Goal: Find specific page/section: Find specific page/section

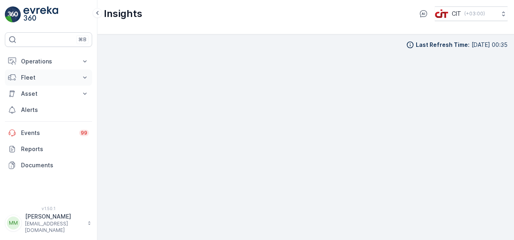
click at [76, 81] on button "Fleet" at bounding box center [48, 78] width 87 height 16
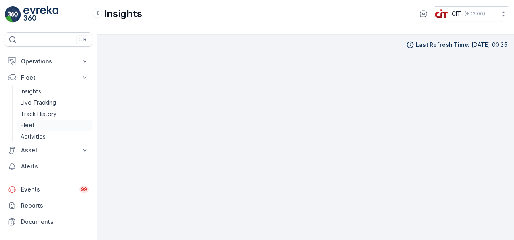
click at [43, 126] on link "Fleet" at bounding box center [54, 125] width 75 height 11
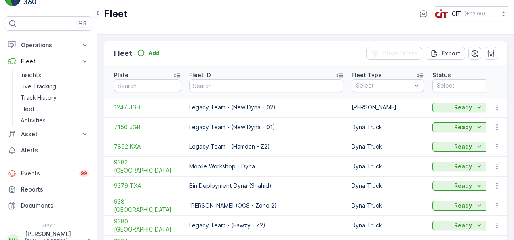
scroll to position [29, 0]
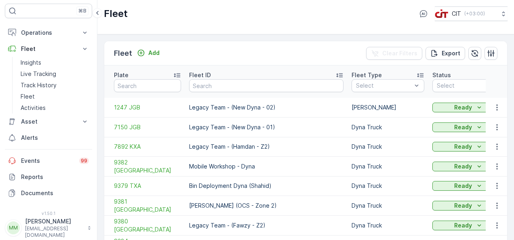
click at [512, 238] on div "Fleet Add Clear Filters Export Plate Fleet ID Fleet Type Select Status Select D…" at bounding box center [305, 137] width 417 height 206
click at [510, 182] on div "Fleet Add Clear Filters Export Plate Fleet ID Fleet Type Select Status Select D…" at bounding box center [305, 137] width 417 height 206
click at [349, 117] on td "Dyna Truck" at bounding box center [388, 127] width 81 height 20
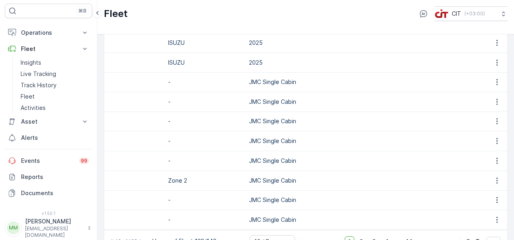
scroll to position [0, 405]
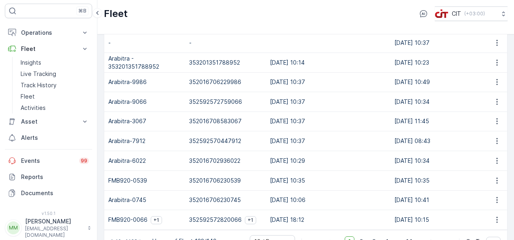
click at [199, 219] on table "Plate Fleet ID Fleet Type Select Status Select Device Name Select Device ID Sel…" at bounding box center [485, 115] width 1572 height 229
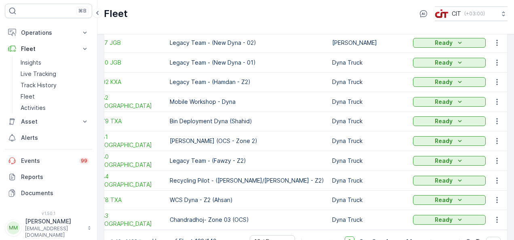
scroll to position [0, 0]
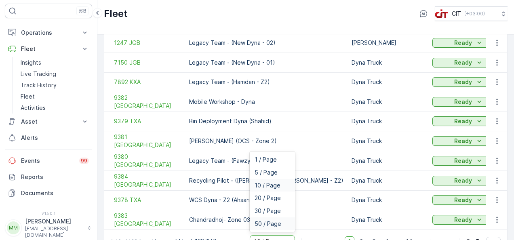
click at [277, 221] on span "50 / Page" at bounding box center [268, 224] width 27 height 6
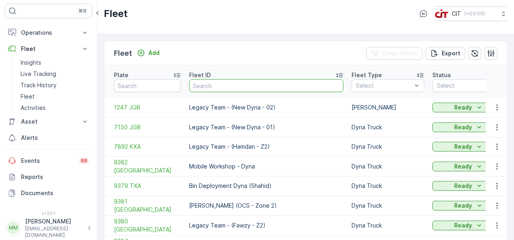
click at [235, 82] on input "text" at bounding box center [266, 85] width 154 height 13
type input "SABSA"
click at [235, 82] on input "SABSA" at bounding box center [266, 85] width 154 height 13
type input "SABSAB"
click at [333, 84] on icon "button" at bounding box center [335, 86] width 4 height 4
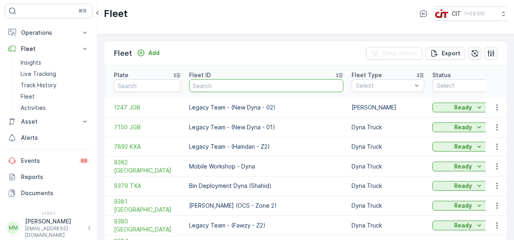
click at [264, 82] on input "text" at bounding box center [266, 85] width 154 height 13
click at [252, 80] on input "text" at bounding box center [266, 85] width 154 height 13
type input "SABSA"
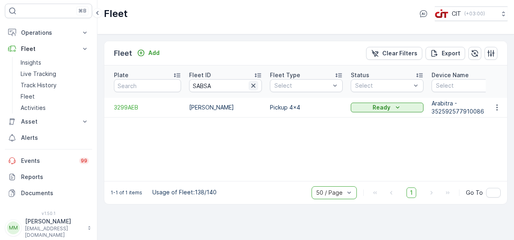
click at [253, 82] on icon "button" at bounding box center [254, 86] width 8 height 8
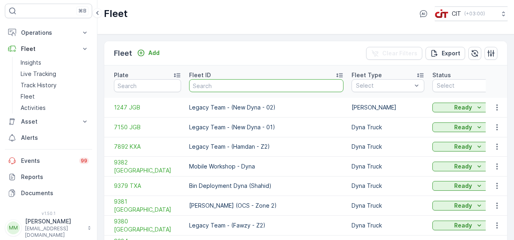
click at [253, 79] on input "text" at bounding box center [266, 85] width 154 height 13
type input "SUBA"
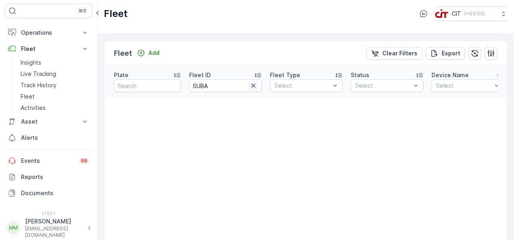
click at [253, 82] on icon "button" at bounding box center [254, 86] width 8 height 8
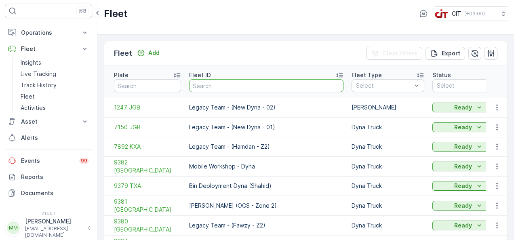
click at [253, 79] on input "text" at bounding box center [266, 85] width 154 height 13
type input "SOBA"
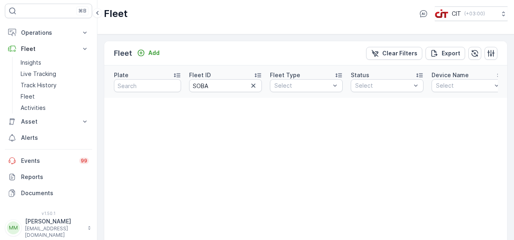
click at [253, 82] on icon "button" at bounding box center [254, 86] width 8 height 8
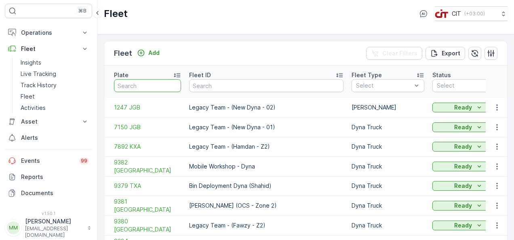
click at [163, 81] on input "text" at bounding box center [147, 85] width 67 height 13
type input "3287"
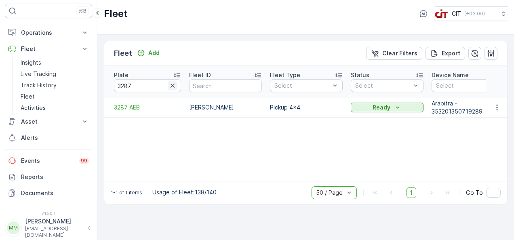
click at [175, 82] on icon "button" at bounding box center [173, 86] width 8 height 8
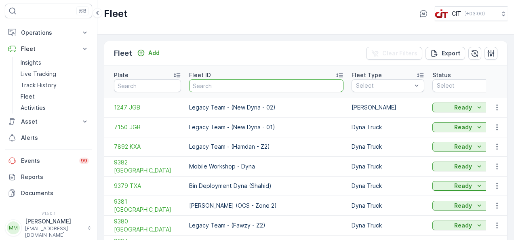
click at [212, 82] on input "text" at bounding box center [266, 85] width 154 height 13
type input "HARISH"
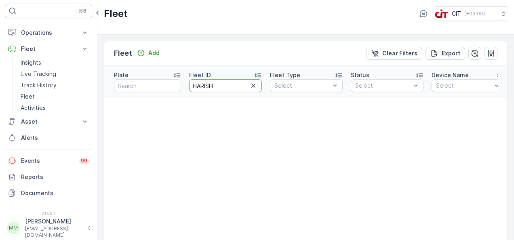
click at [221, 82] on input "HARISH" at bounding box center [225, 85] width 73 height 13
type input "[PERSON_NAME]"
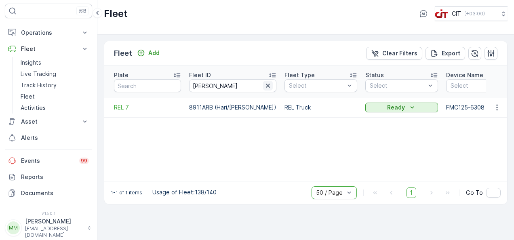
click at [264, 82] on icon "button" at bounding box center [268, 86] width 8 height 8
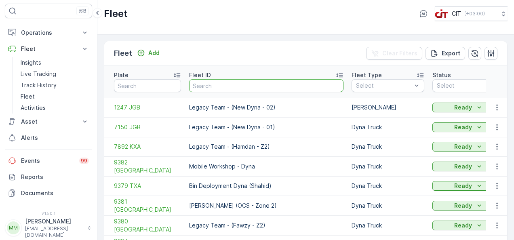
click at [256, 81] on input "text" at bounding box center [266, 85] width 154 height 13
type input "[PERSON_NAME]"
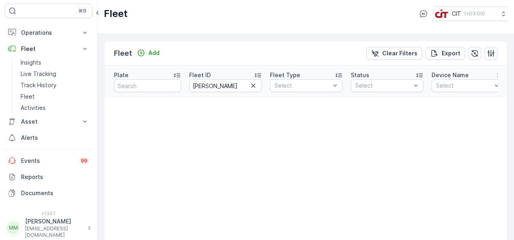
click at [256, 82] on icon "button" at bounding box center [254, 86] width 8 height 8
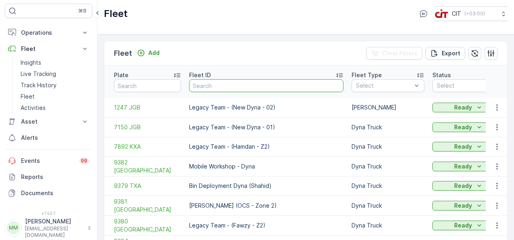
click at [256, 81] on input "text" at bounding box center [266, 85] width 154 height 13
type input "IJA"
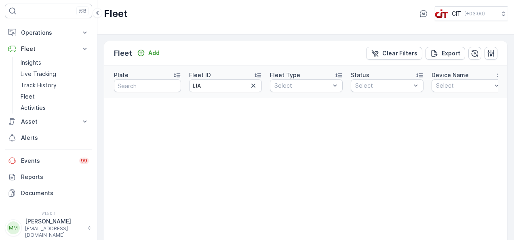
click at [256, 82] on icon "button" at bounding box center [254, 86] width 8 height 8
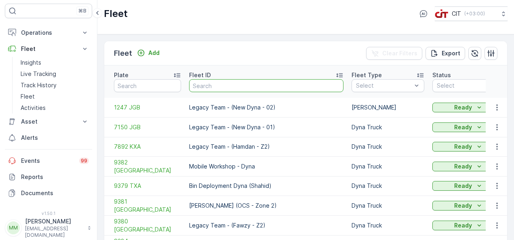
click at [252, 82] on input "text" at bounding box center [266, 85] width 154 height 13
type input "SPOC"
